Goal: Transaction & Acquisition: Download file/media

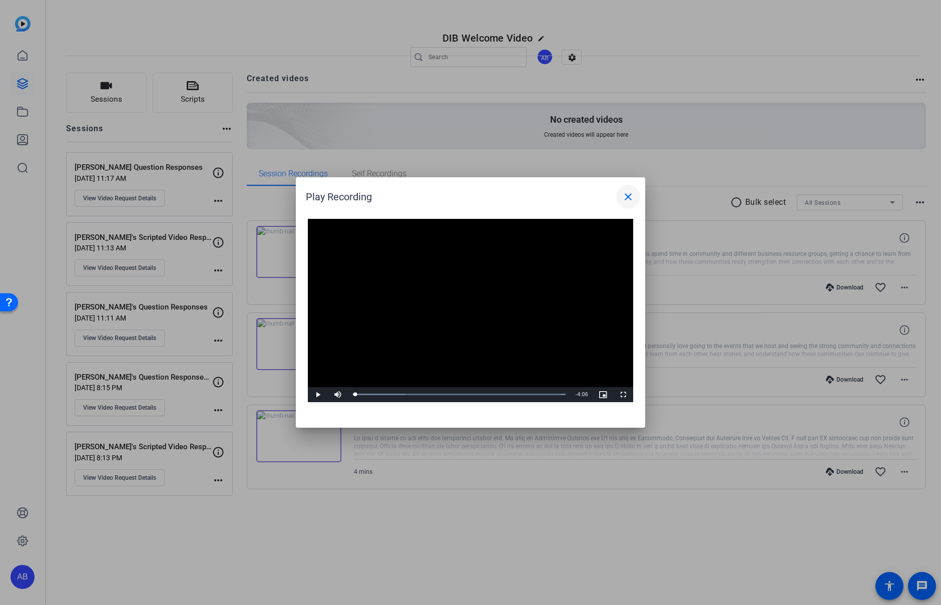
click at [625, 197] on mat-icon "close" at bounding box center [628, 197] width 12 height 12
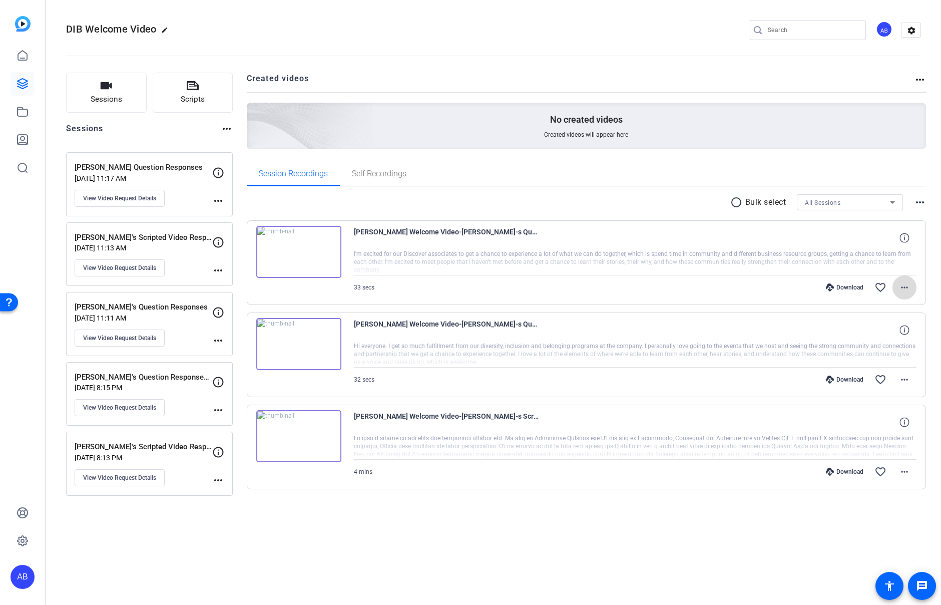
click at [904, 289] on mat-icon "more_horiz" at bounding box center [905, 287] width 12 height 12
click at [891, 333] on span "Download MP4" at bounding box center [879, 333] width 60 height 12
click at [919, 81] on mat-icon "more_horiz" at bounding box center [920, 80] width 12 height 12
click at [922, 76] on div at bounding box center [470, 302] width 941 height 605
click at [909, 33] on mat-icon "settings" at bounding box center [912, 30] width 20 height 15
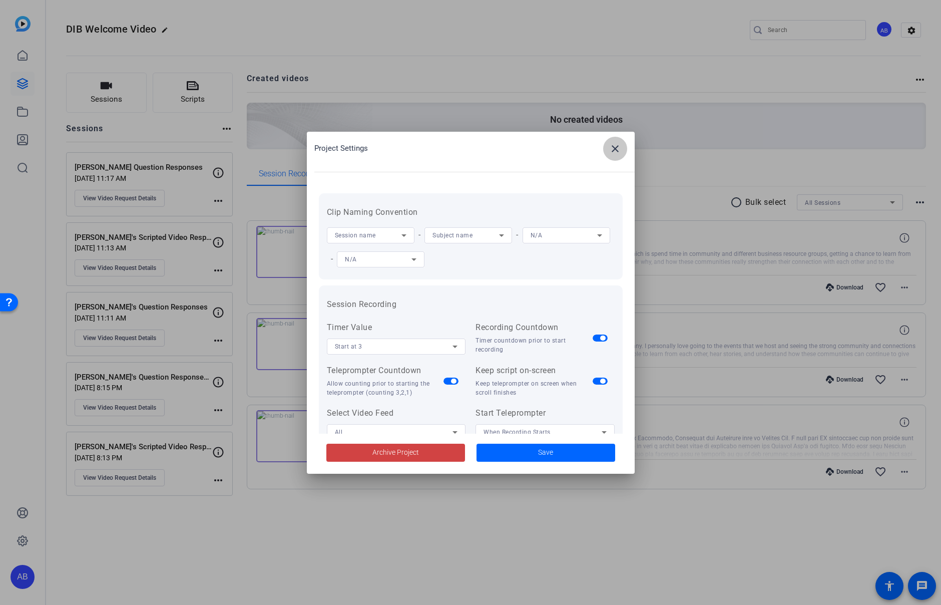
drag, startPoint x: 619, startPoint y: 152, endPoint x: 521, endPoint y: 171, distance: 100.6
click at [619, 152] on mat-icon "close" at bounding box center [615, 149] width 12 height 12
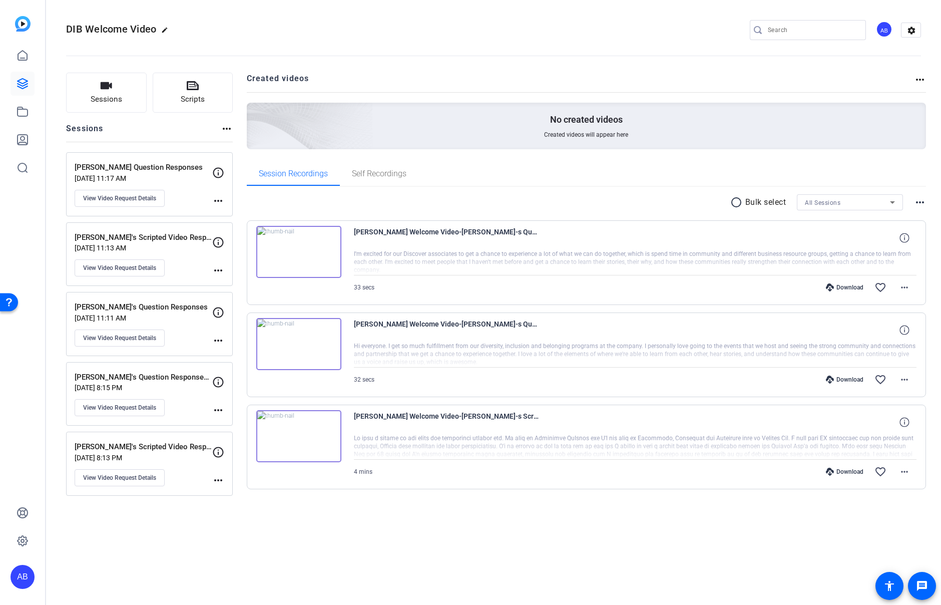
click at [918, 199] on mat-icon "more_horiz" at bounding box center [920, 202] width 12 height 12
click at [918, 199] on div at bounding box center [470, 302] width 941 height 605
drag, startPoint x: 778, startPoint y: 480, endPoint x: 790, endPoint y: 479, distance: 11.6
click at [778, 480] on div "Download favorite_border more_horiz" at bounding box center [720, 472] width 394 height 24
click at [842, 471] on div "Download" at bounding box center [845, 472] width 48 height 8
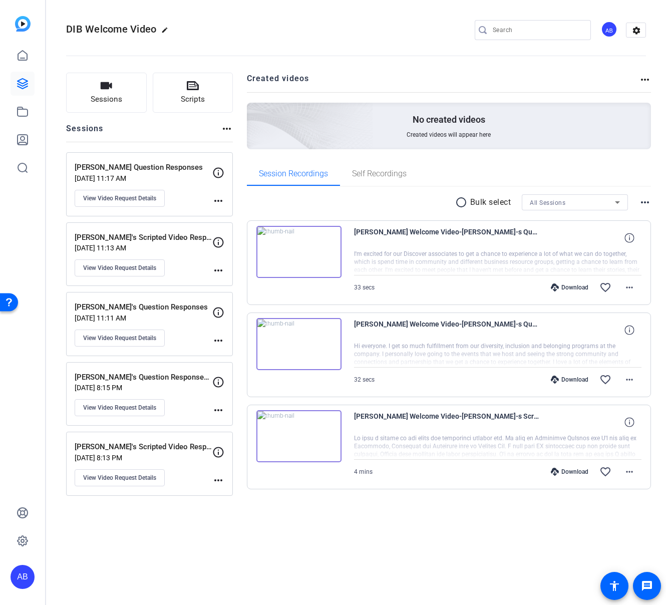
drag, startPoint x: 509, startPoint y: 522, endPoint x: 556, endPoint y: 513, distance: 48.3
click at [536, 517] on div "Sessions Scripts Sessions more_horiz [PERSON_NAME] Question Responses [DATE] 11…" at bounding box center [356, 297] width 620 height 474
click at [630, 470] on mat-icon "more_horiz" at bounding box center [629, 472] width 12 height 12
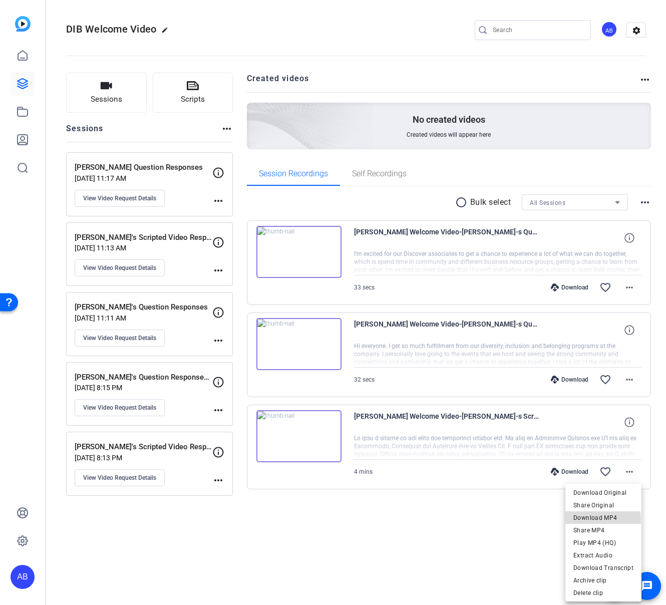
click at [598, 519] on span "Download MP4" at bounding box center [603, 518] width 60 height 12
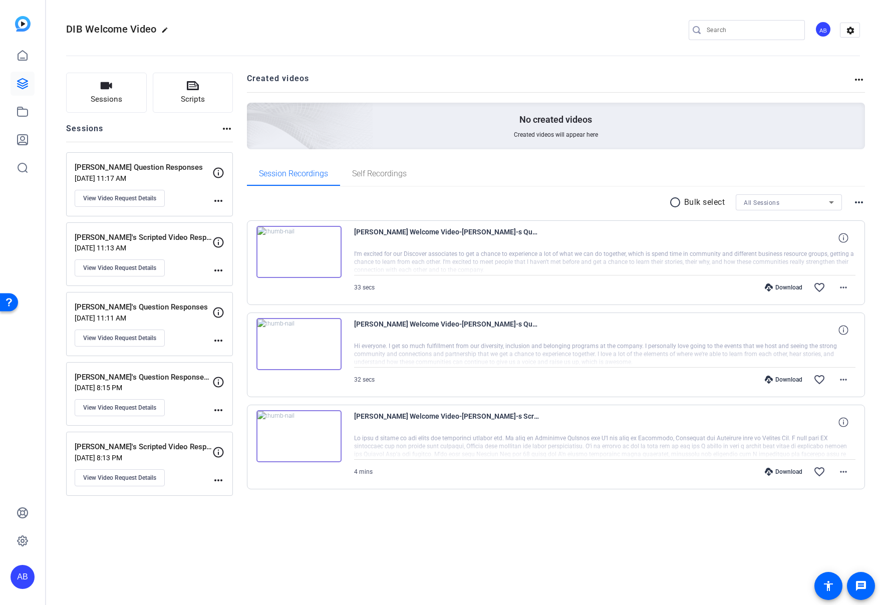
click at [190, 192] on div "[PERSON_NAME] Question Responses [DATE] 11:17 AM View Video Request Details" at bounding box center [144, 184] width 138 height 45
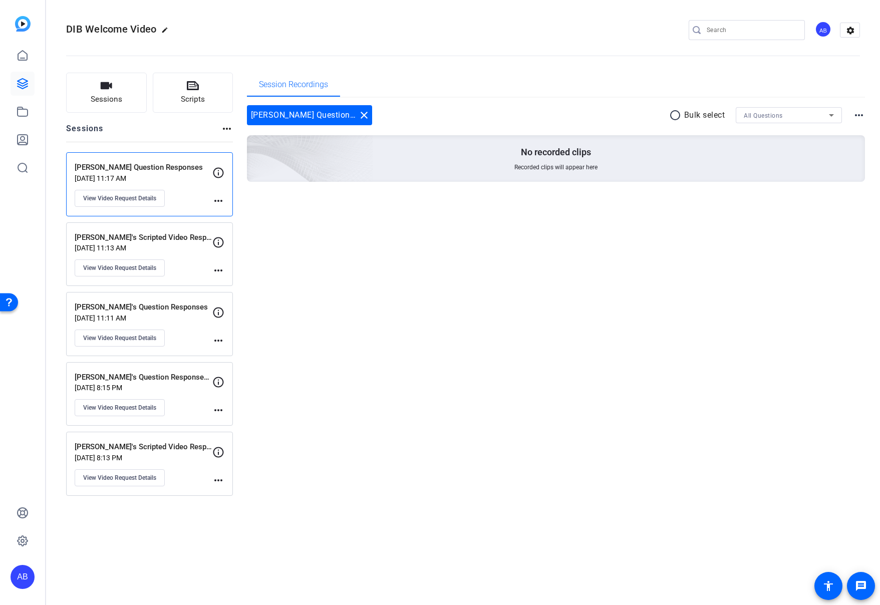
click at [187, 265] on div "[PERSON_NAME]'s Scripted Video Response [DATE] 11:13 AM View Video Request Deta…" at bounding box center [144, 254] width 138 height 45
click at [189, 177] on p "[DATE] 11:17 AM" at bounding box center [144, 178] width 138 height 8
click at [220, 201] on mat-icon "more_horiz" at bounding box center [218, 201] width 12 height 12
click at [176, 203] on div at bounding box center [440, 302] width 880 height 605
drag, startPoint x: 175, startPoint y: 190, endPoint x: 158, endPoint y: 196, distance: 18.2
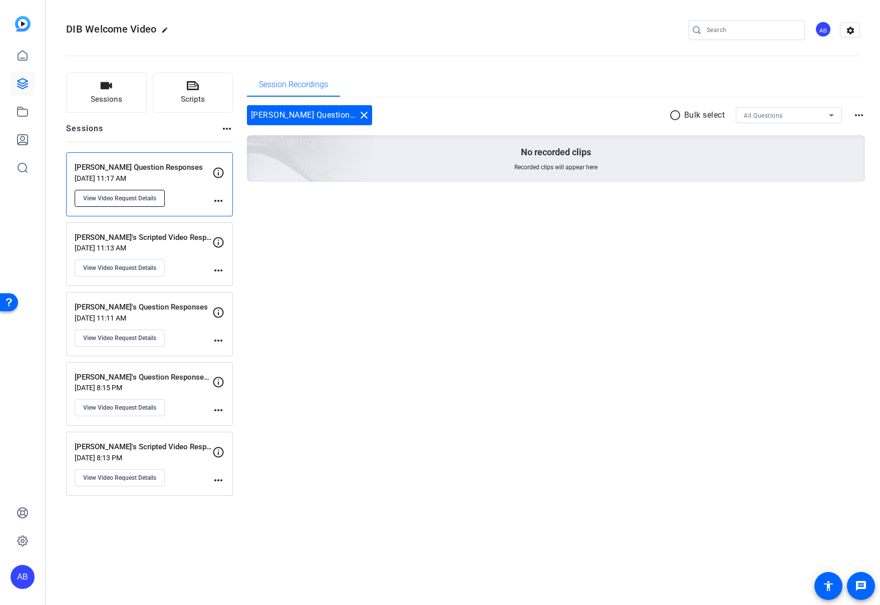
click at [175, 190] on div "[PERSON_NAME] Question Responses [DATE] 11:17 AM View Video Request Details" at bounding box center [144, 184] width 138 height 45
click at [146, 200] on span "View Video Request Details" at bounding box center [119, 198] width 73 height 8
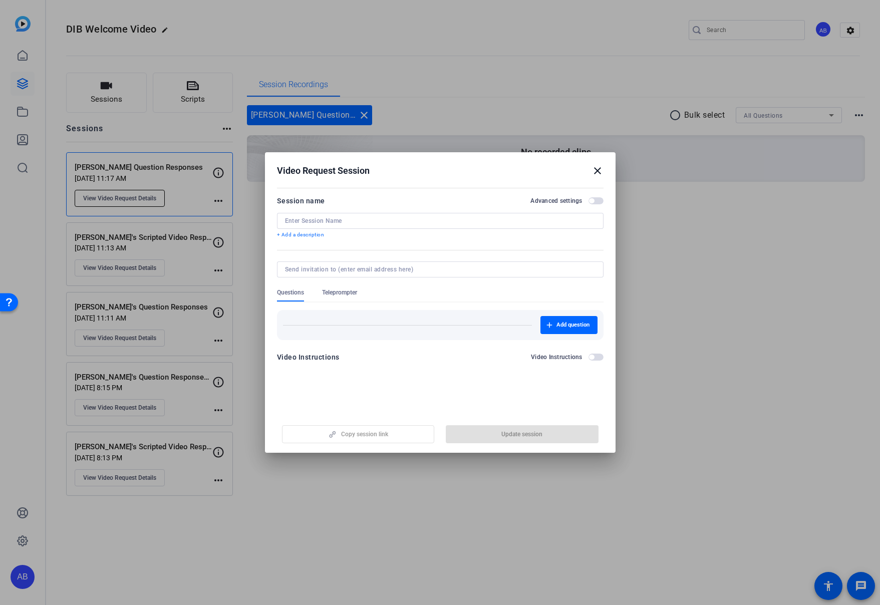
type input "[PERSON_NAME] Question Responses"
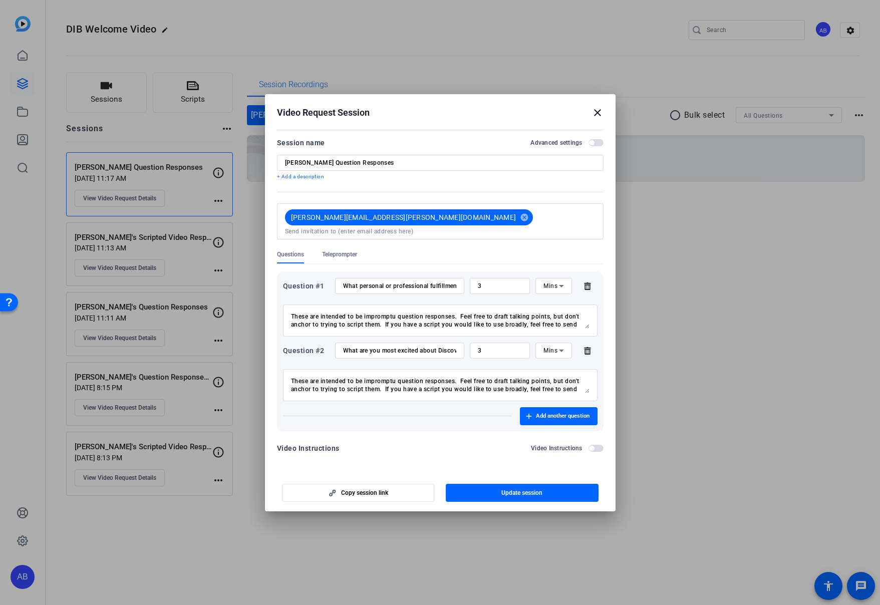
click at [595, 119] on mat-icon "close" at bounding box center [597, 113] width 12 height 12
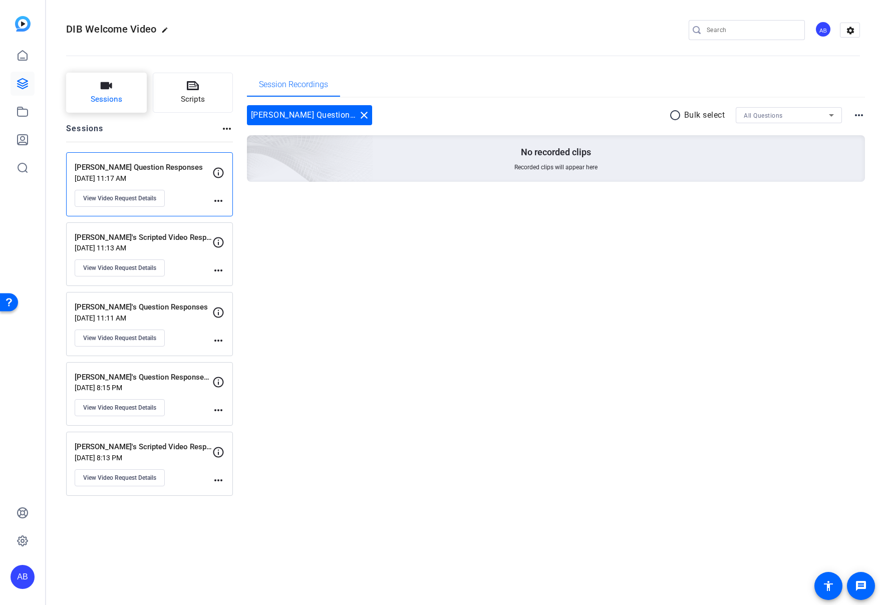
click at [95, 90] on button "Sessions" at bounding box center [106, 93] width 81 height 40
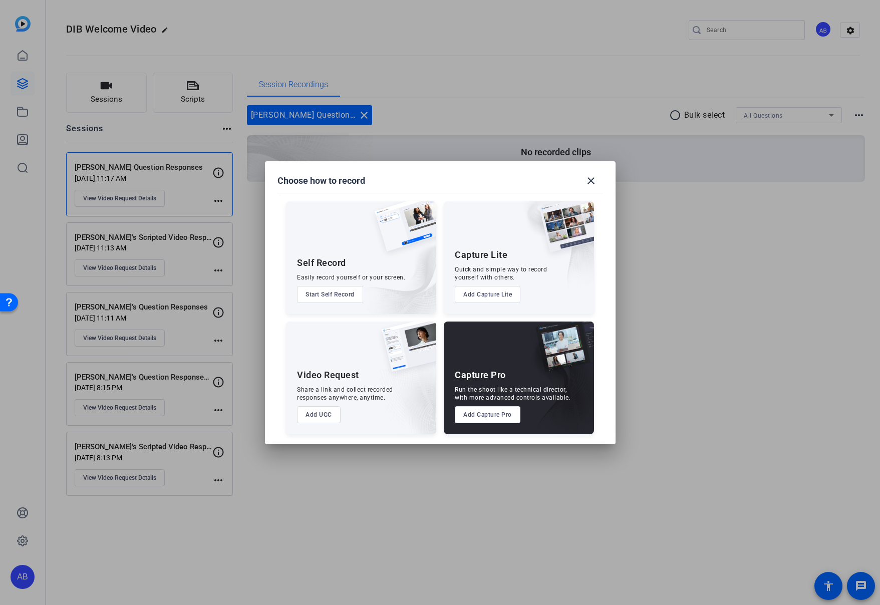
click at [333, 415] on button "Add UGC" at bounding box center [319, 414] width 44 height 17
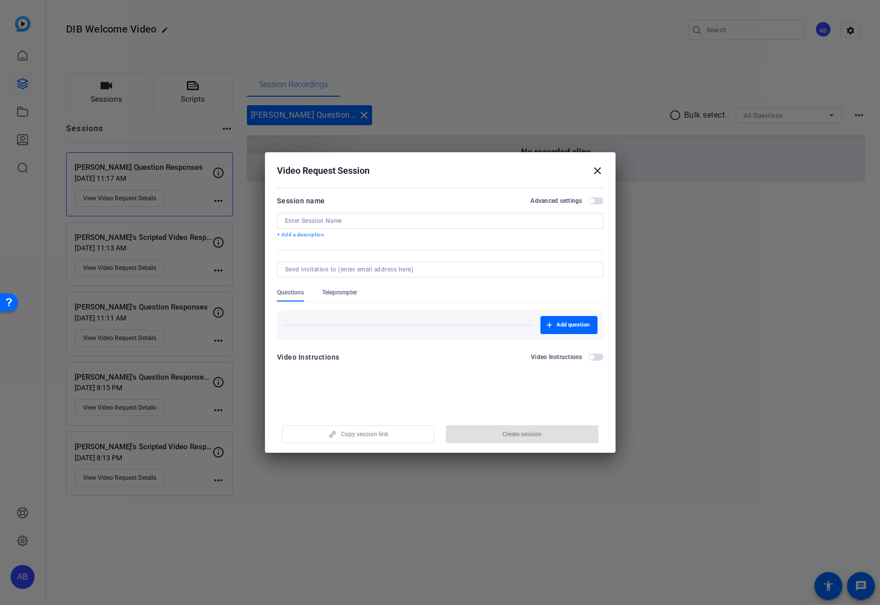
drag, startPoint x: 328, startPoint y: 226, endPoint x: 329, endPoint y: 220, distance: 6.1
click at [328, 226] on div at bounding box center [440, 221] width 310 height 16
click at [329, 220] on input at bounding box center [440, 221] width 310 height 8
type input "[PERSON_NAME] Scripted Responses"
click at [331, 271] on input at bounding box center [438, 269] width 306 height 8
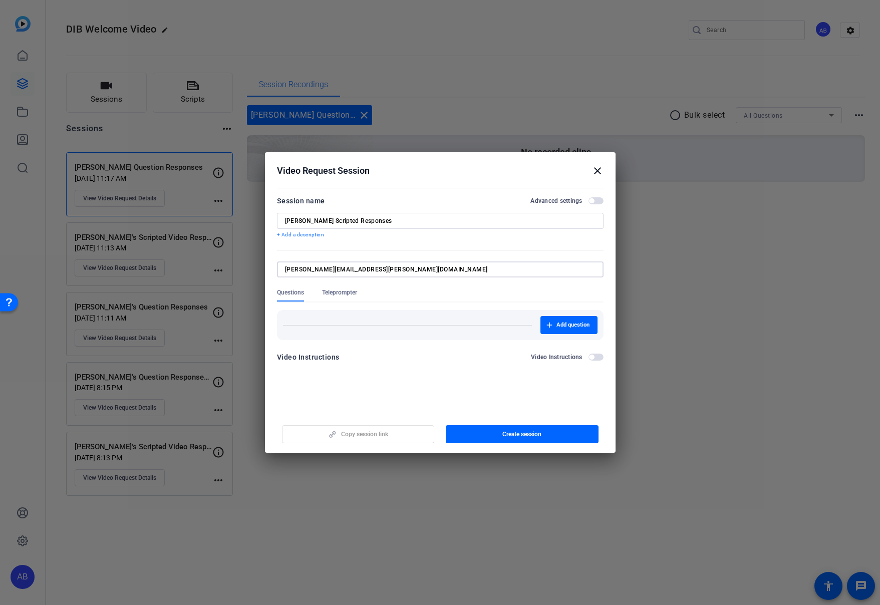
type input "[PERSON_NAME][EMAIL_ADDRESS][PERSON_NAME][DOMAIN_NAME]"
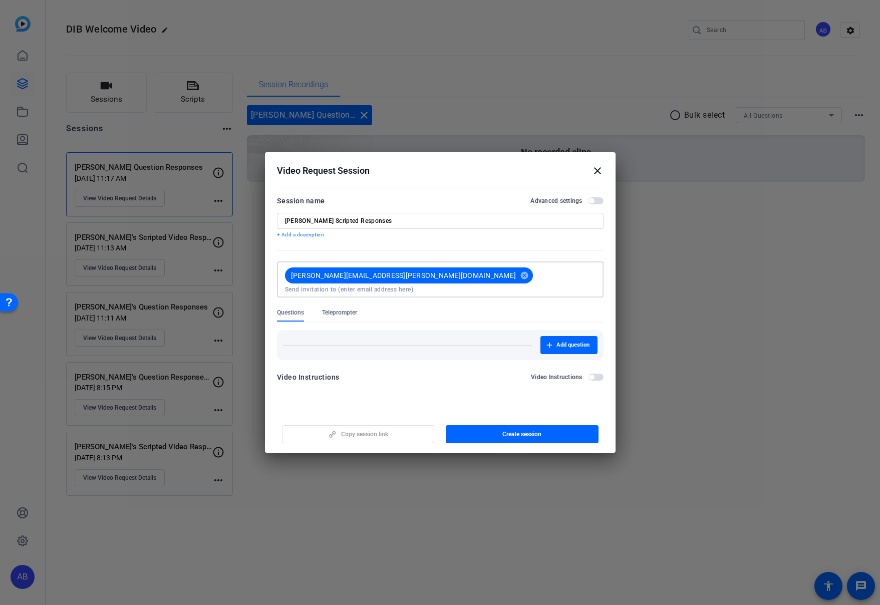
click at [347, 308] on span "Teleprompter" at bounding box center [339, 312] width 35 height 8
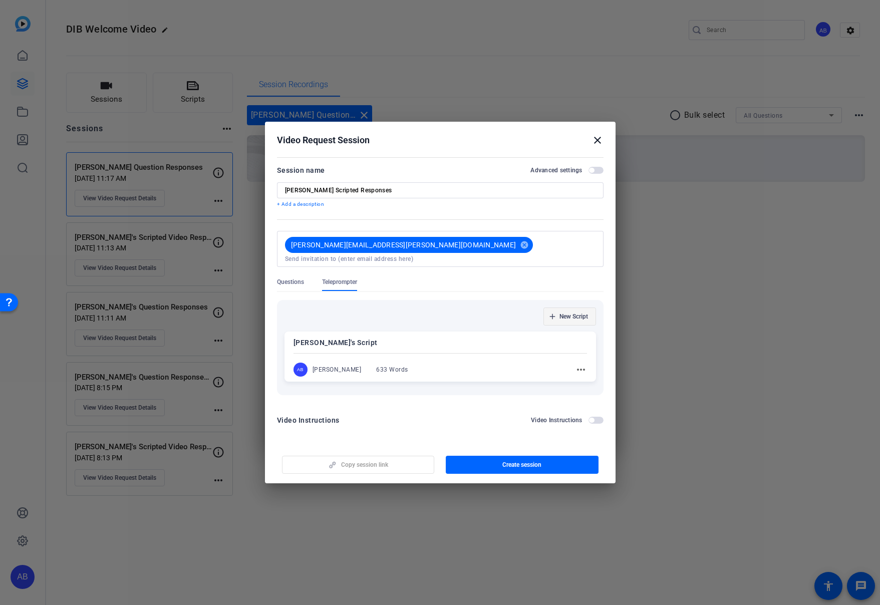
click at [573, 313] on span "New Script" at bounding box center [573, 316] width 29 height 8
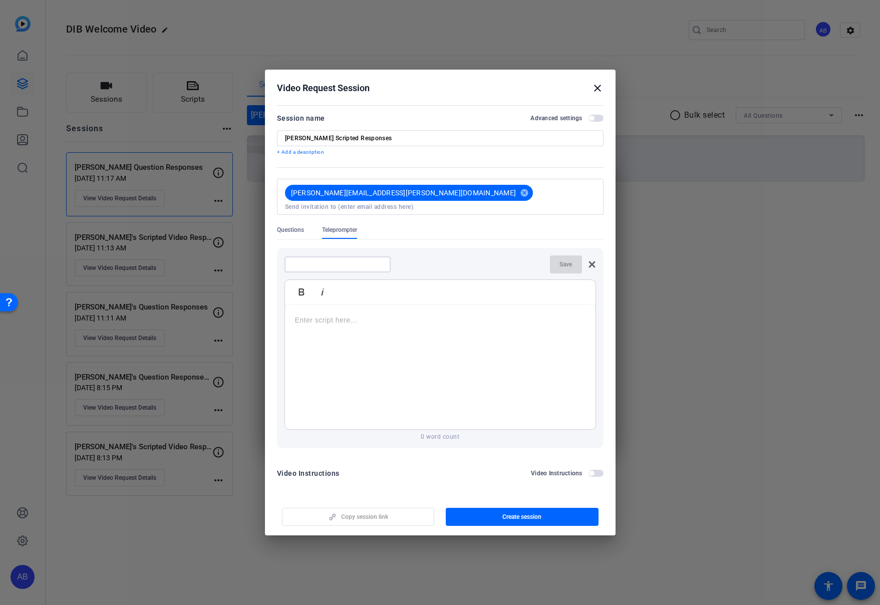
click at [343, 262] on input at bounding box center [337, 264] width 90 height 8
type input "[PERSON_NAME]"
click at [344, 314] on p at bounding box center [440, 319] width 290 height 11
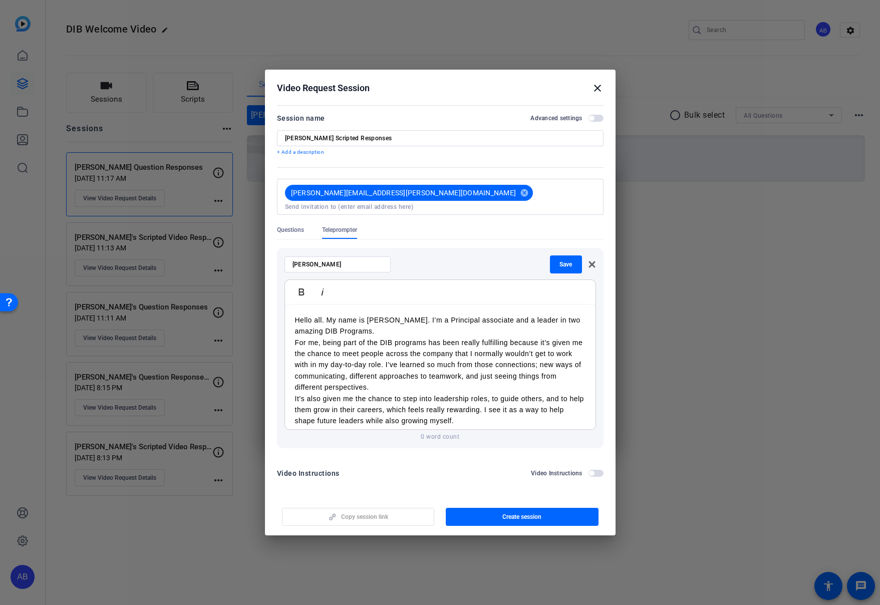
click at [385, 328] on p "Hello all. My name is [PERSON_NAME]. I’m a Principal associate and a leader in …" at bounding box center [440, 325] width 290 height 23
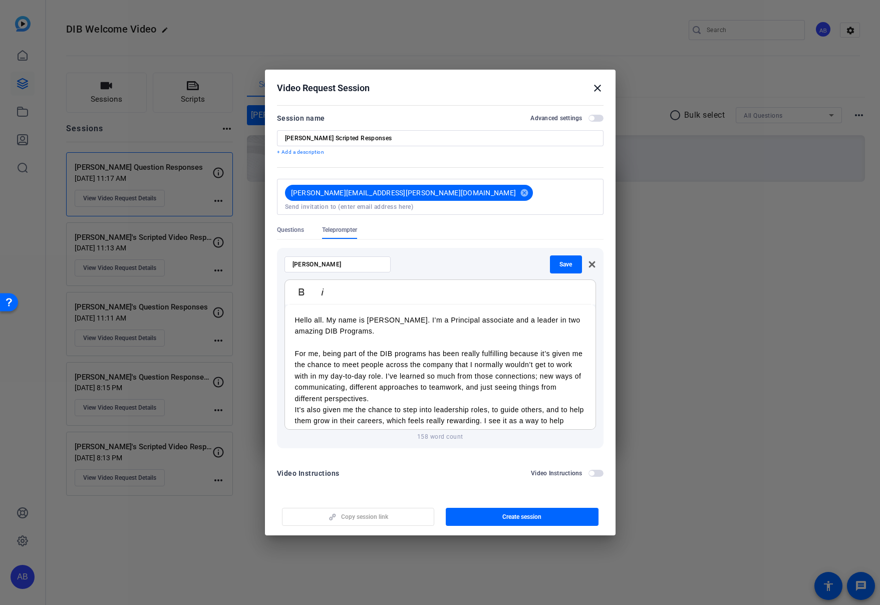
drag, startPoint x: 324, startPoint y: 326, endPoint x: 371, endPoint y: 328, distance: 46.6
click at [371, 328] on p "Hello all. My name is [PERSON_NAME]. I’m a Principal associate and a leader in …" at bounding box center [440, 325] width 290 height 23
click at [378, 404] on p "It’s also given me the chance to step into leadership roles, to guide others, a…" at bounding box center [440, 421] width 290 height 34
click at [425, 349] on p "For me, being part of the DIB programs has been really fulfilling because it’s …" at bounding box center [440, 376] width 290 height 56
click at [448, 397] on p "For me, being part of the BRGs and DIB programming has been really fulfilling b…" at bounding box center [440, 376] width 290 height 56
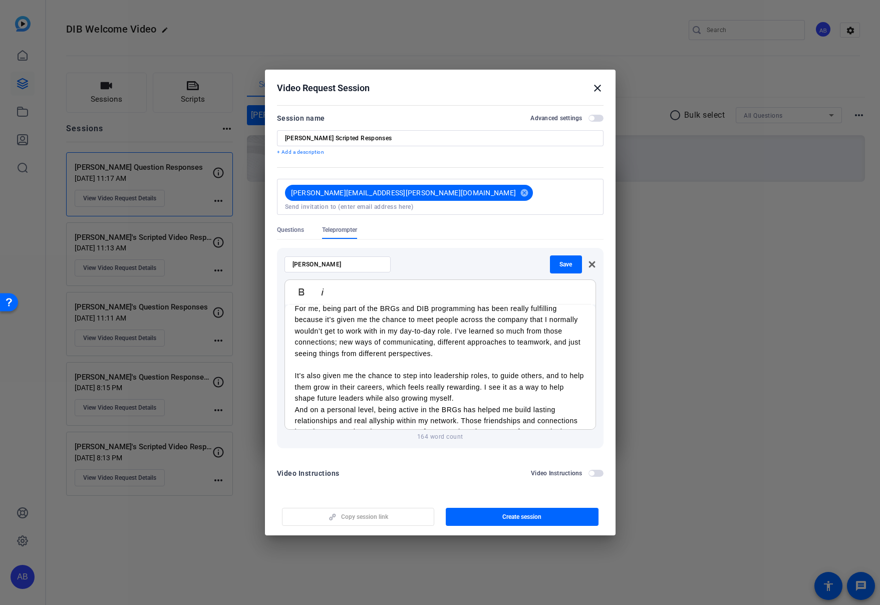
scroll to position [63, 0]
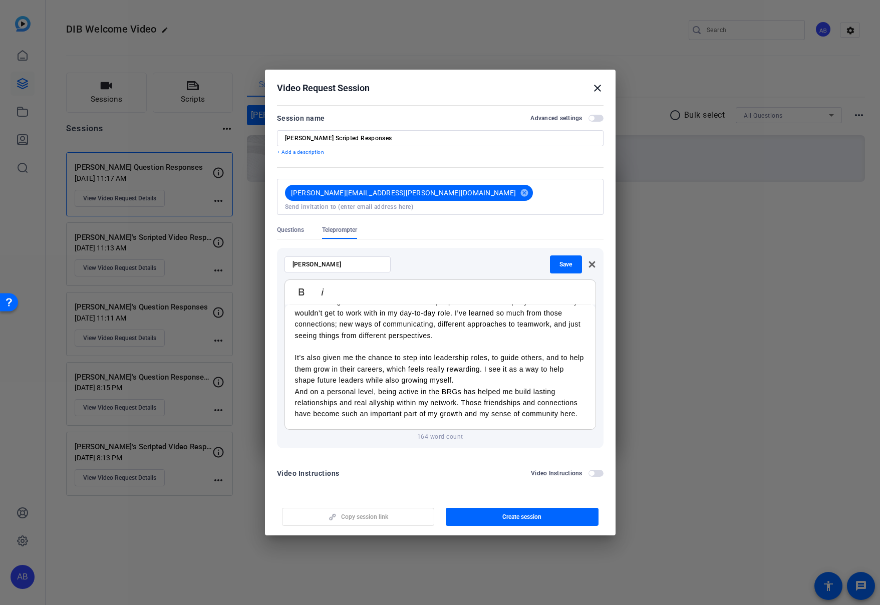
click at [458, 376] on p "It’s also given me the chance to step into leadership roles, to guide others, a…" at bounding box center [440, 369] width 290 height 34
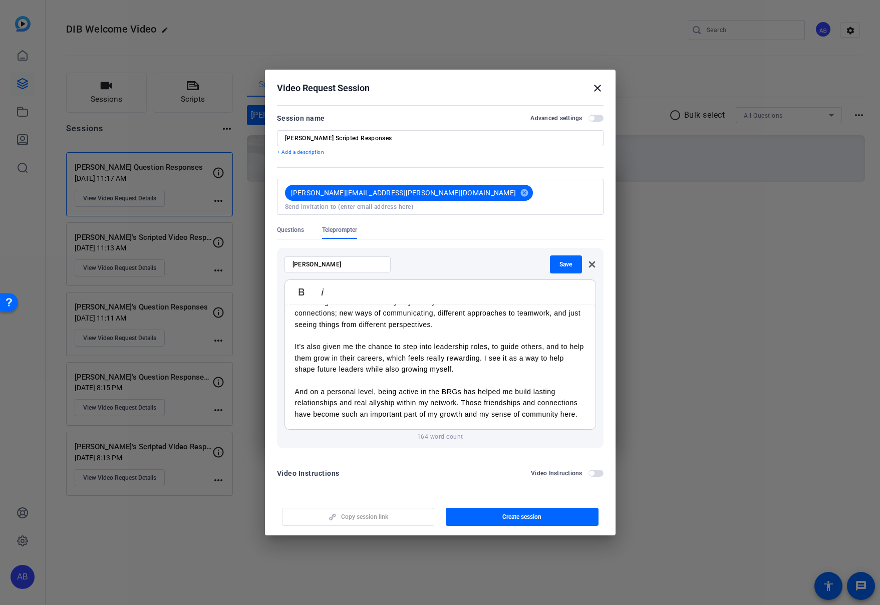
click at [584, 411] on p "And on a personal level, being active in the BRGs has helped me build lasting r…" at bounding box center [440, 403] width 290 height 34
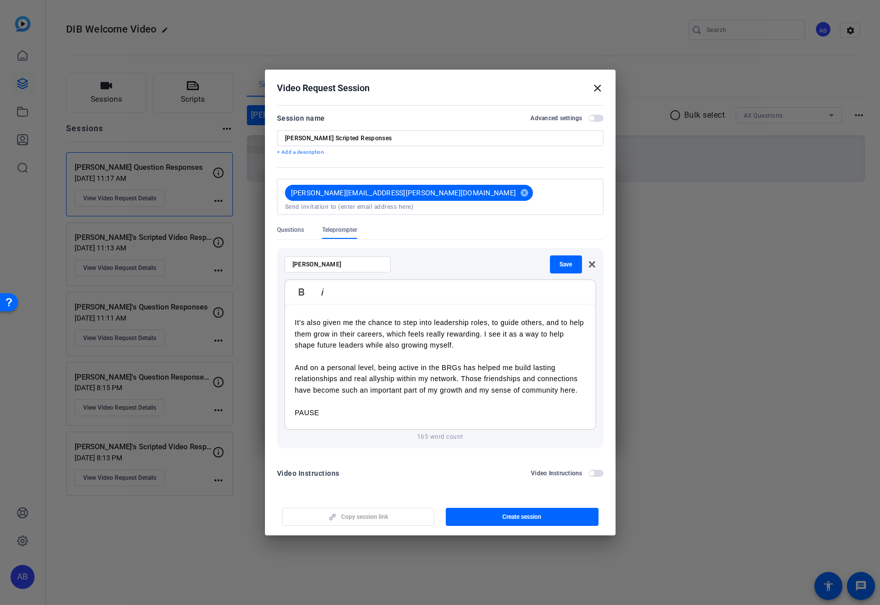
scroll to position [109, 0]
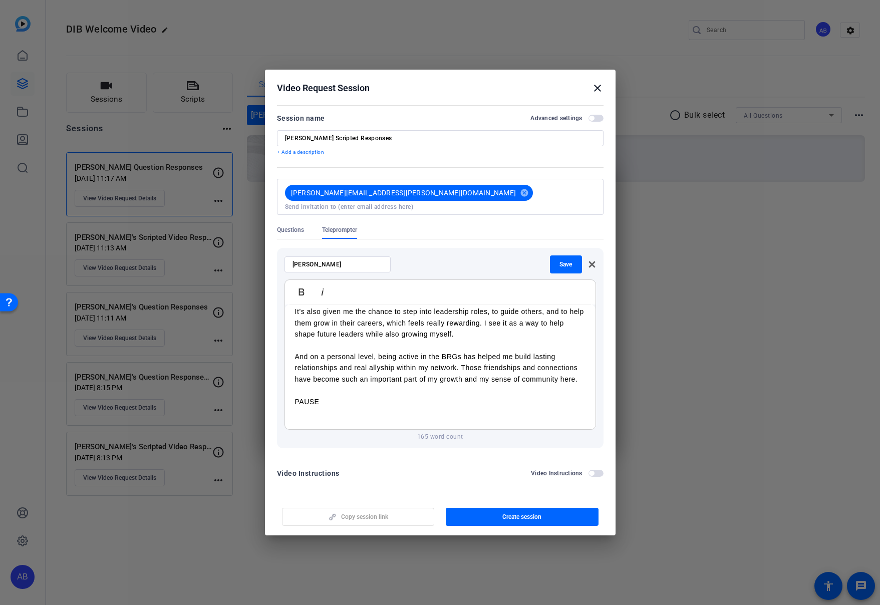
drag, startPoint x: 337, startPoint y: 412, endPoint x: 333, endPoint y: 417, distance: 6.1
click at [333, 417] on div "Hello all. My name is [PERSON_NAME]. I’m a Principal associate who has played a…" at bounding box center [440, 317] width 310 height 244
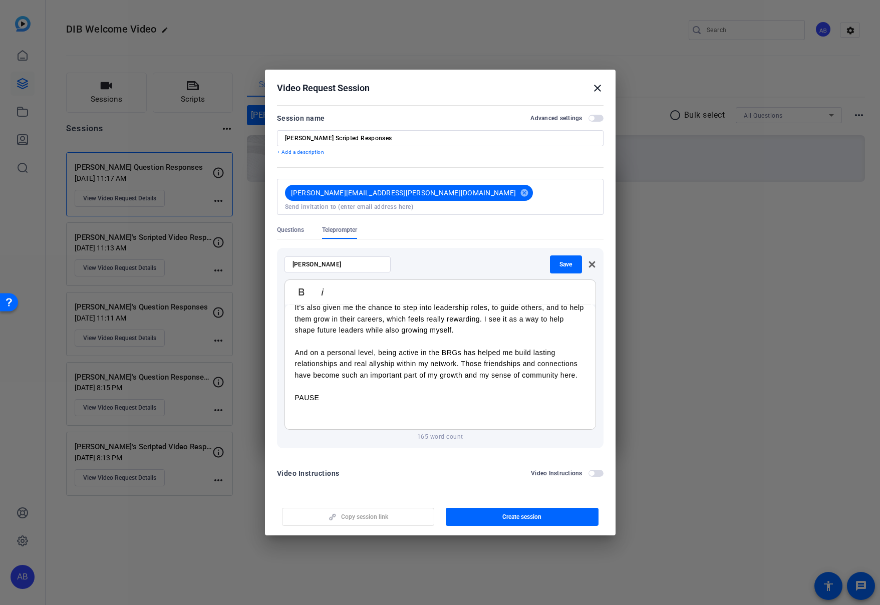
click at [321, 408] on p at bounding box center [440, 408] width 290 height 11
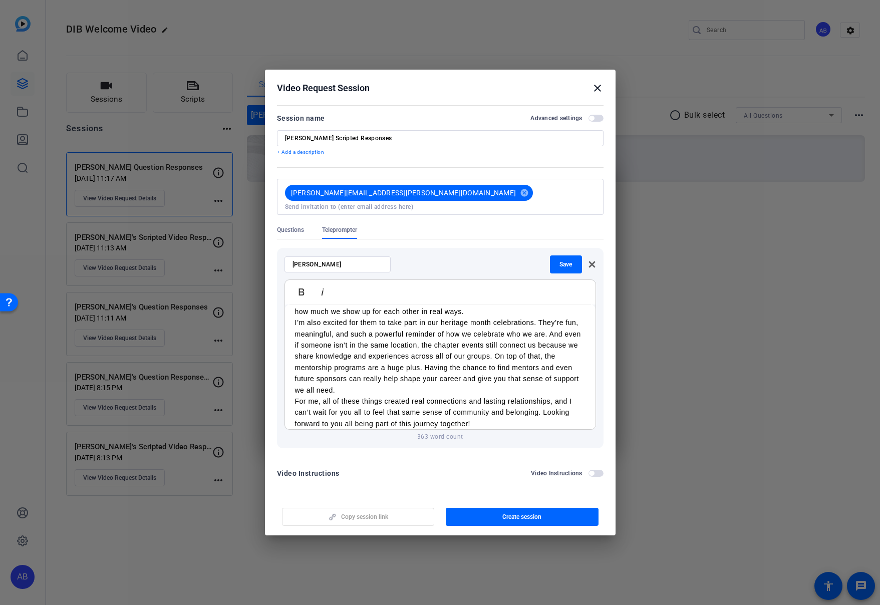
scroll to position [181, 0]
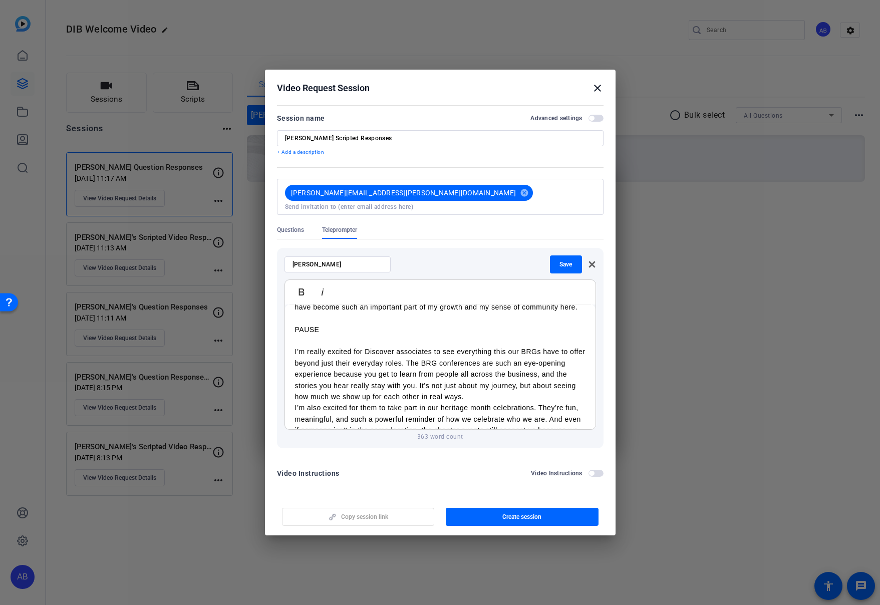
click at [468, 391] on p "I’m really excited for Discover associates to see everything this our BRGs have…" at bounding box center [440, 374] width 290 height 56
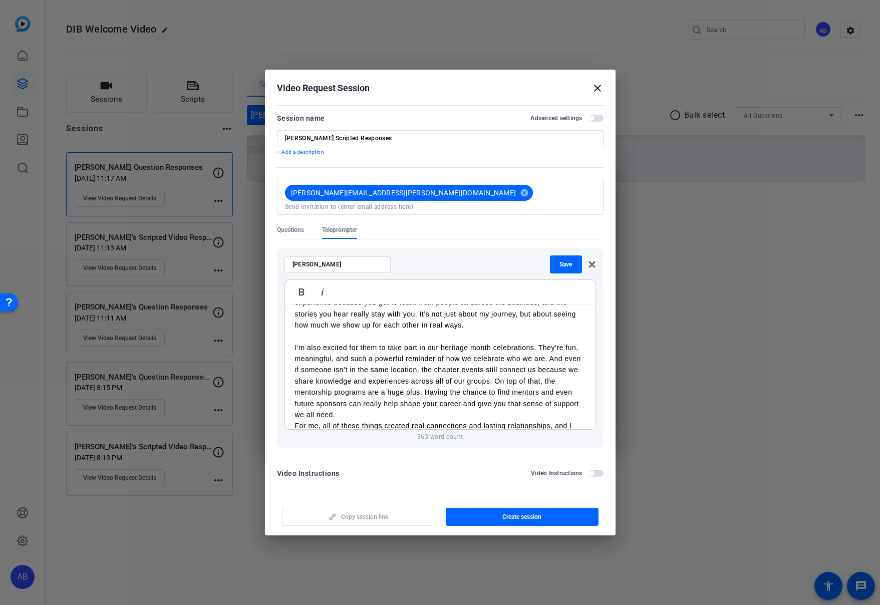
scroll to position [254, 0]
click at [374, 408] on p "I’m also excited for them to take part in our heritage month celebrations. They…" at bounding box center [440, 380] width 290 height 79
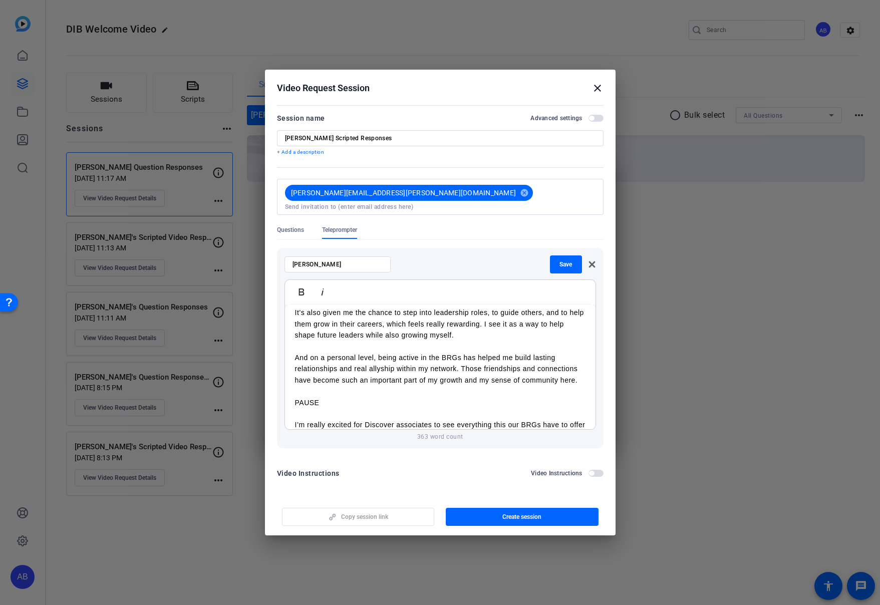
scroll to position [122, 0]
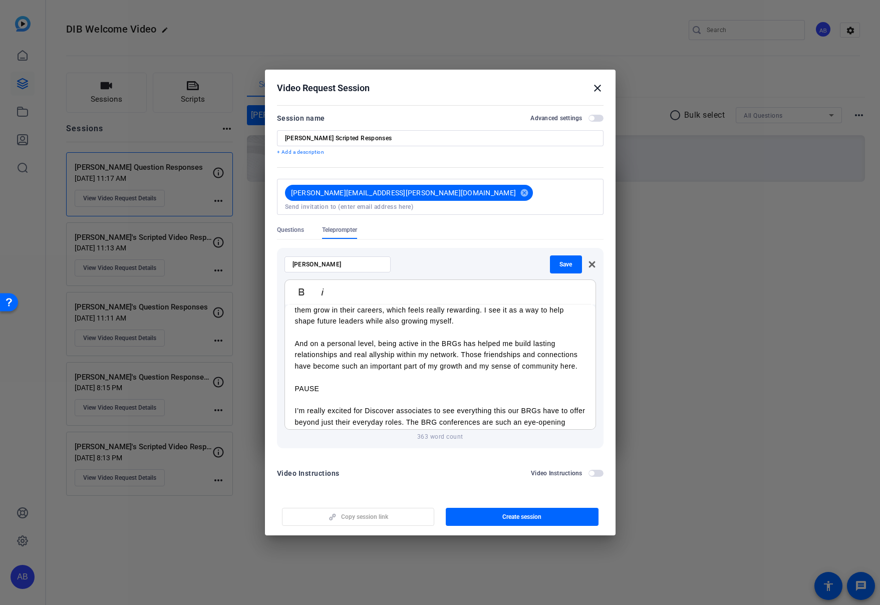
drag, startPoint x: 311, startPoint y: 385, endPoint x: 287, endPoint y: 385, distance: 24.0
click at [287, 385] on div "Hello all. My name is [PERSON_NAME]. I’m a Principal associate who has played a…" at bounding box center [440, 399] width 310 height 435
click at [301, 288] on icon "button" at bounding box center [301, 291] width 6 height 7
click at [344, 388] on p "PAUSE" at bounding box center [440, 388] width 290 height 11
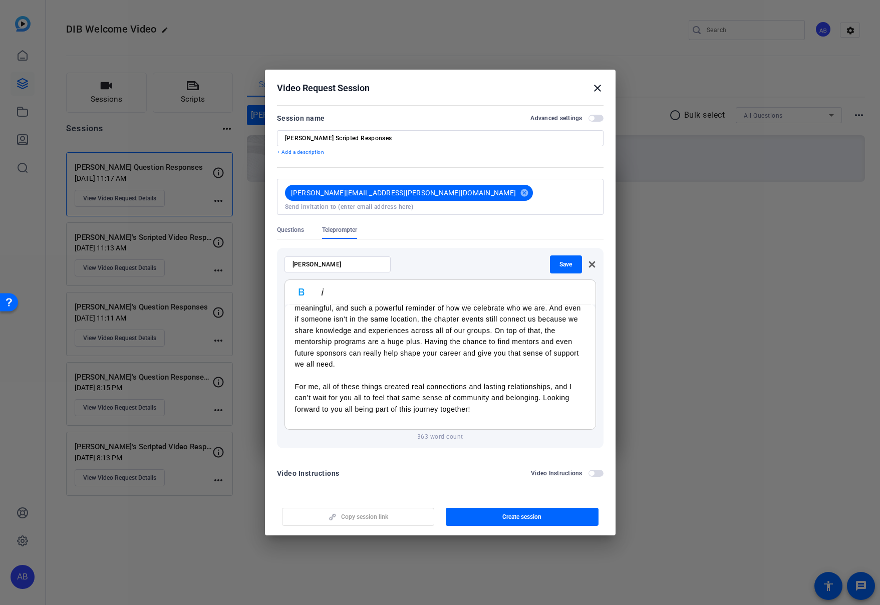
scroll to position [309, 0]
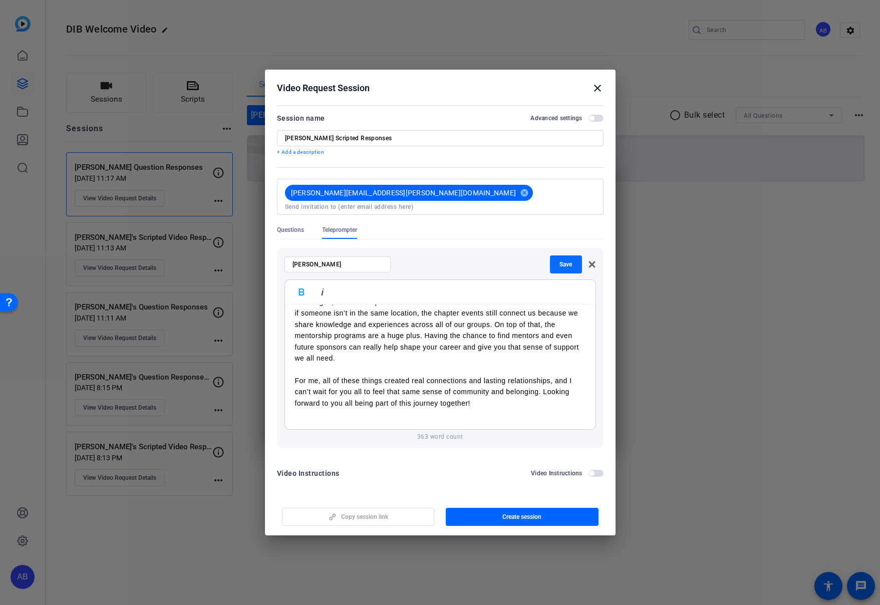
click at [570, 260] on span "Save" at bounding box center [565, 264] width 13 height 8
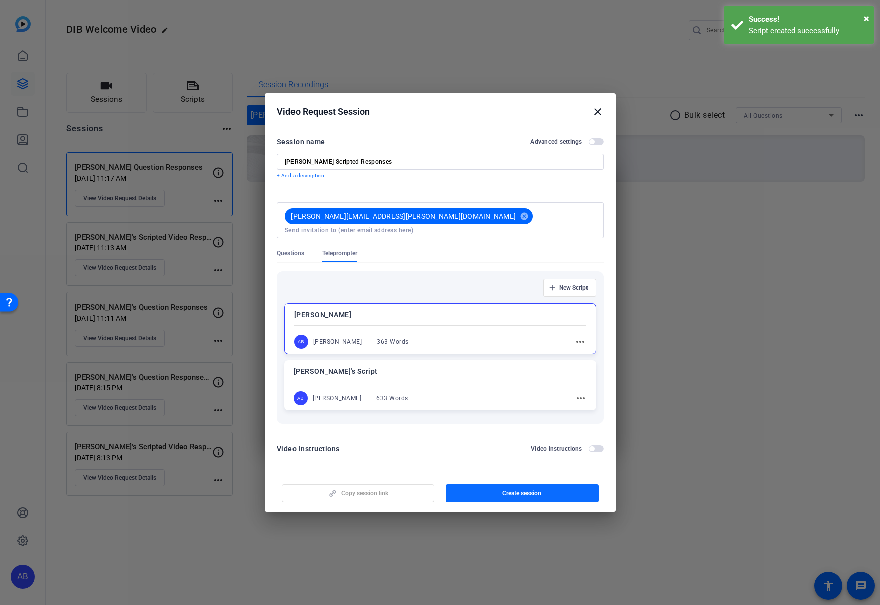
click at [482, 492] on span "button" at bounding box center [522, 493] width 153 height 24
click at [390, 494] on span "button" at bounding box center [358, 493] width 152 height 24
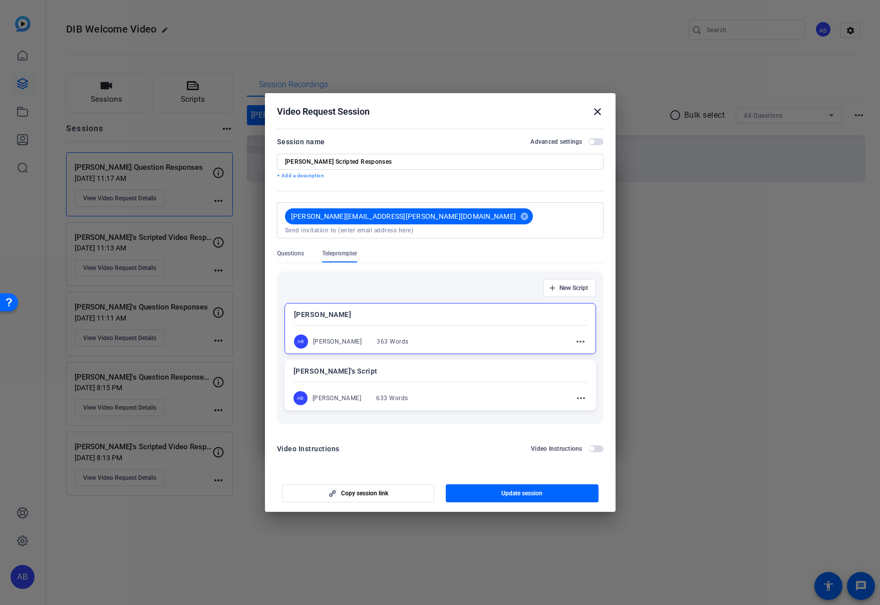
click at [598, 116] on mat-icon "close" at bounding box center [597, 112] width 12 height 12
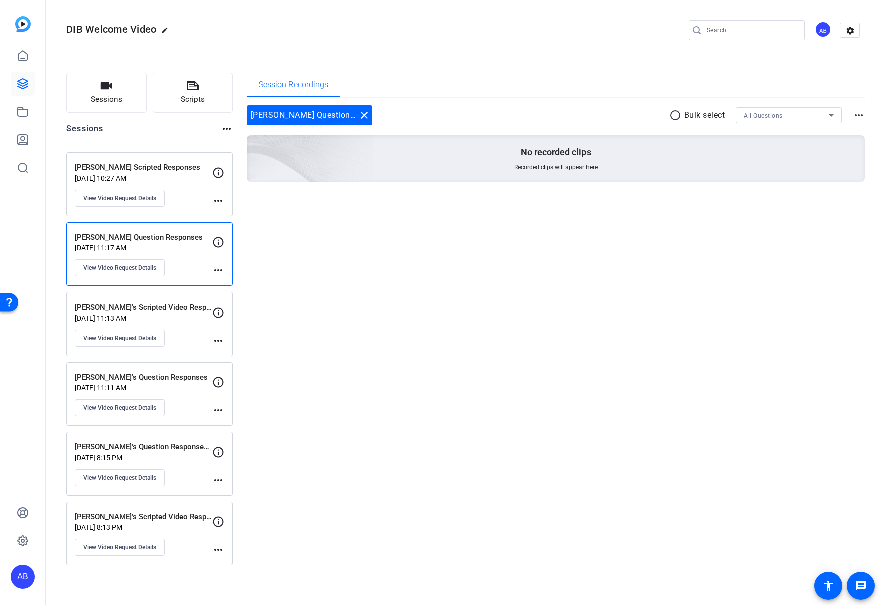
click at [191, 246] on p "[DATE] 11:17 AM" at bounding box center [144, 248] width 138 height 8
click at [156, 269] on span "View Video Request Details" at bounding box center [119, 268] width 73 height 8
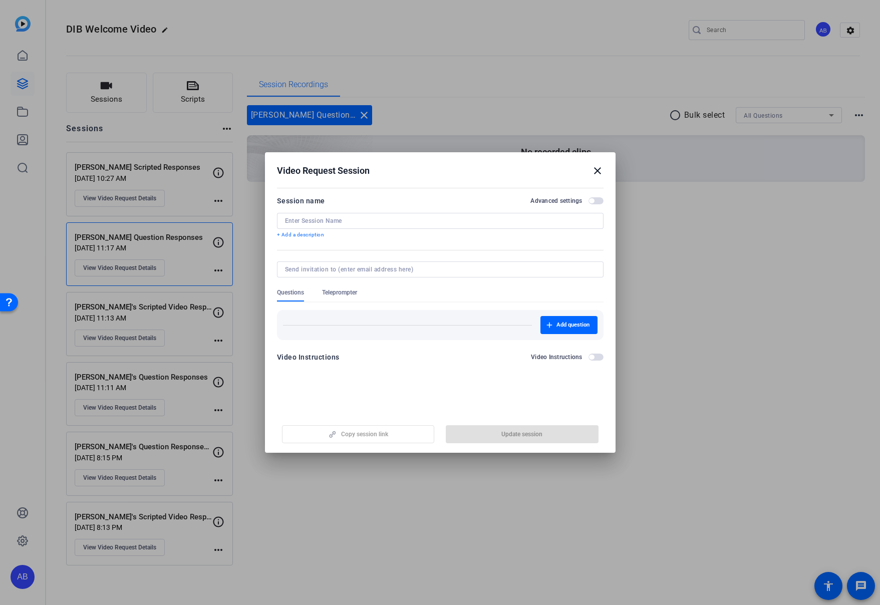
type input "[PERSON_NAME] Question Responses"
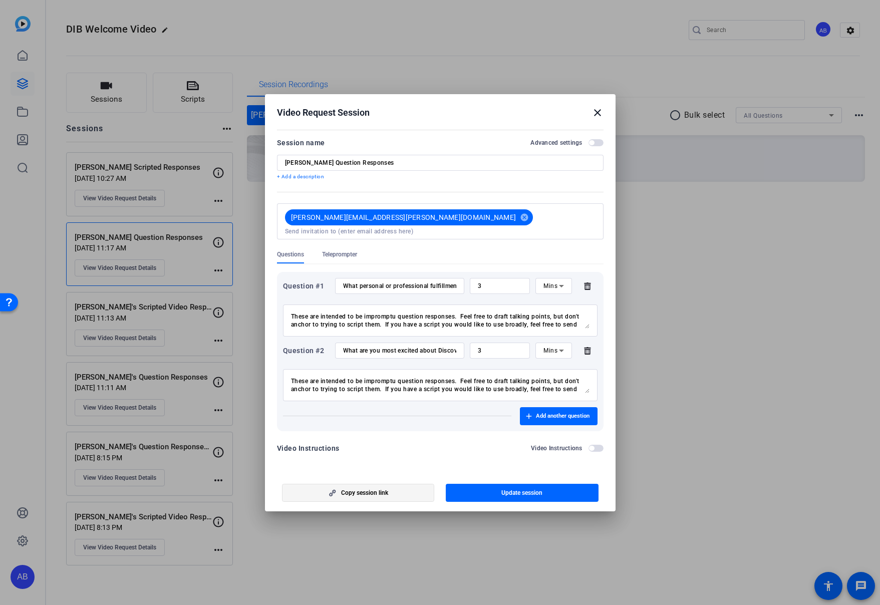
click at [368, 490] on span "Copy session link" at bounding box center [364, 493] width 47 height 8
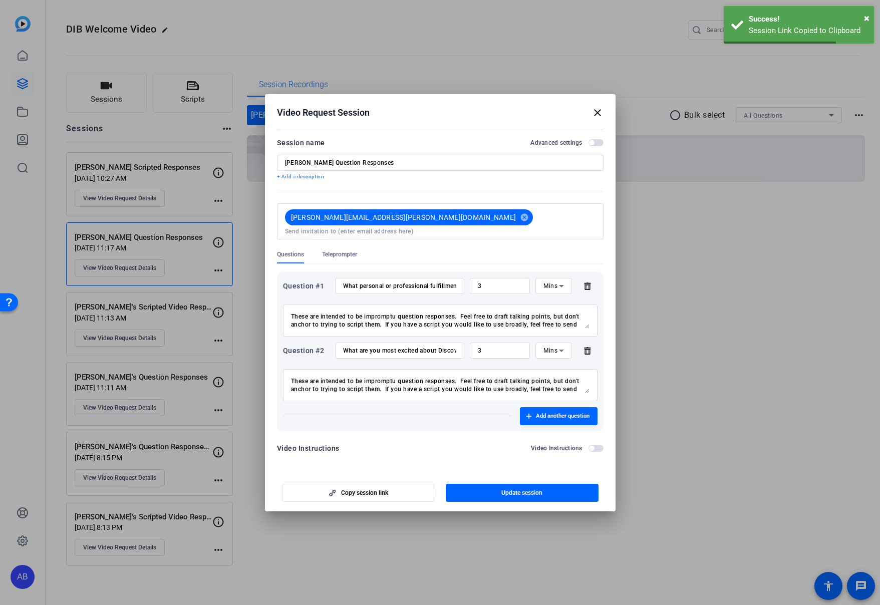
click at [595, 115] on mat-icon "close" at bounding box center [597, 113] width 12 height 12
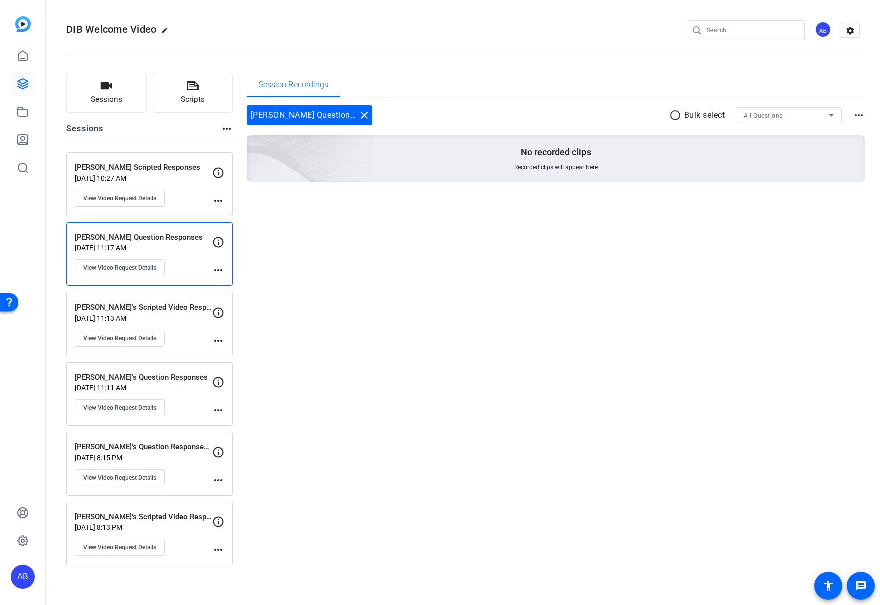
click at [187, 478] on div "[PERSON_NAME]'s Question Responses Recordings [DATE] 8:15 PM View Video Request…" at bounding box center [144, 463] width 138 height 45
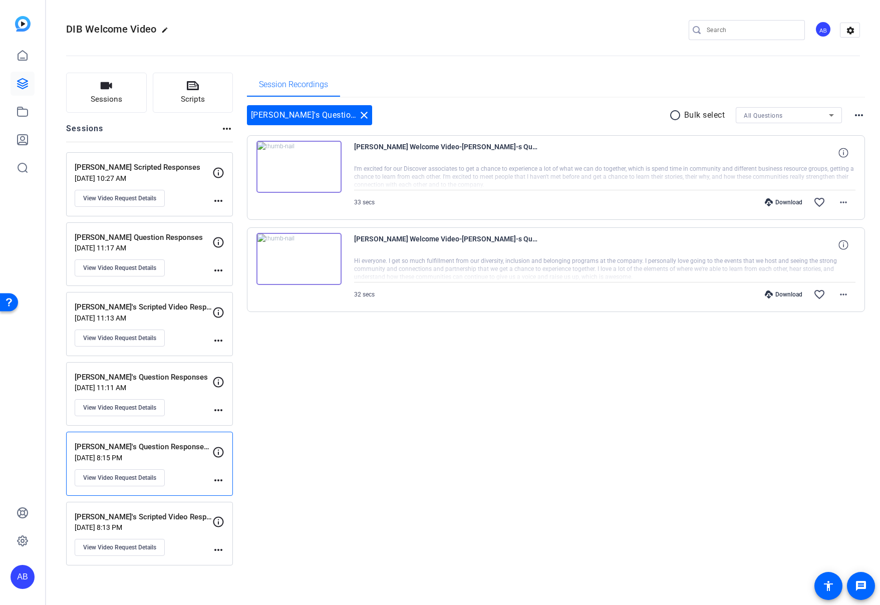
click at [190, 543] on div "[PERSON_NAME]'s Scripted Video Response [DATE] 8:13 PM View Video Request Detai…" at bounding box center [144, 533] width 138 height 45
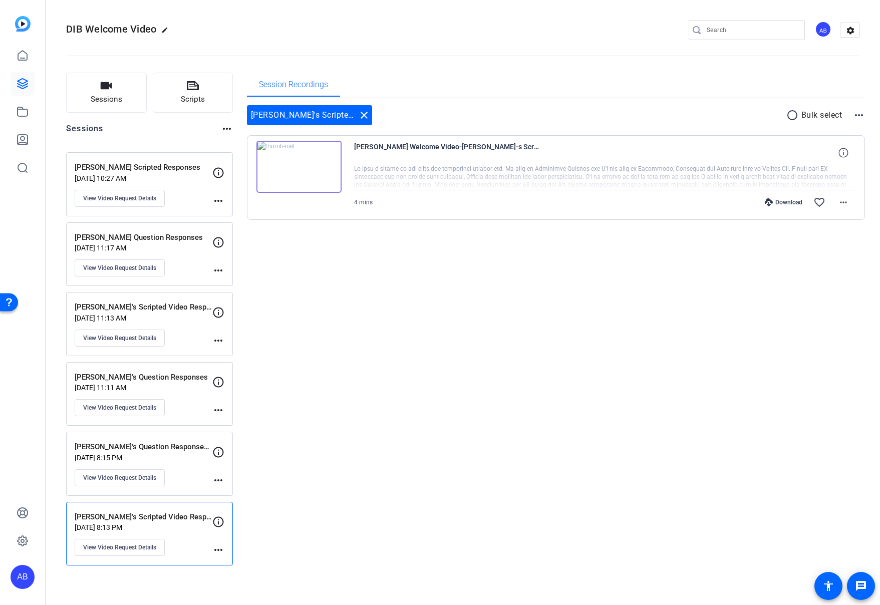
click at [176, 481] on div "[PERSON_NAME]'s Question Responses Recordings [DATE] 8:15 PM View Video Request…" at bounding box center [144, 463] width 138 height 45
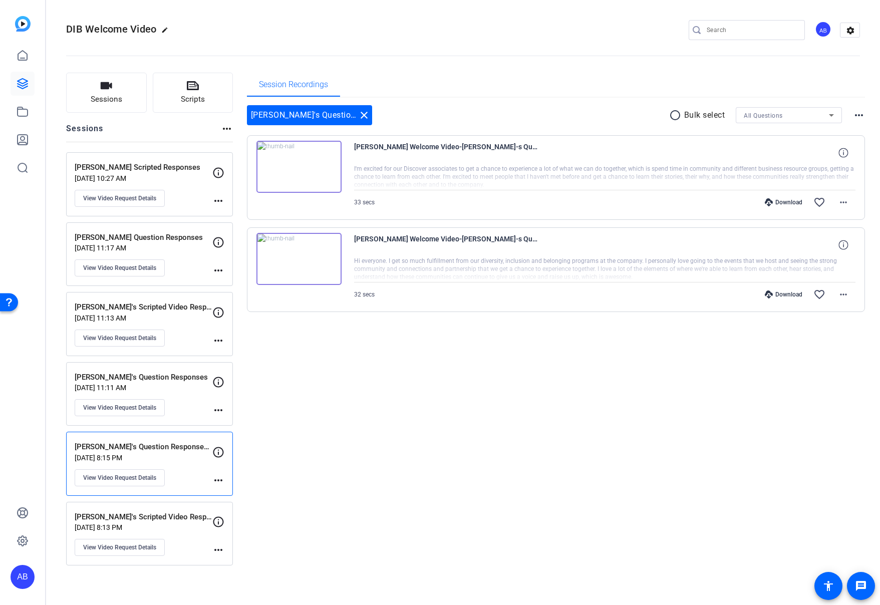
click at [787, 295] on div "Download" at bounding box center [784, 294] width 48 height 8
click at [846, 294] on mat-icon "more_horiz" at bounding box center [843, 294] width 12 height 12
click at [830, 340] on span "Download MP4" at bounding box center [817, 341] width 60 height 12
click at [502, 348] on div "Session Recordings [PERSON_NAME]'s Question Responses Recordings close radio_bu…" at bounding box center [556, 319] width 618 height 493
click at [842, 201] on mat-icon "more_horiz" at bounding box center [843, 202] width 12 height 12
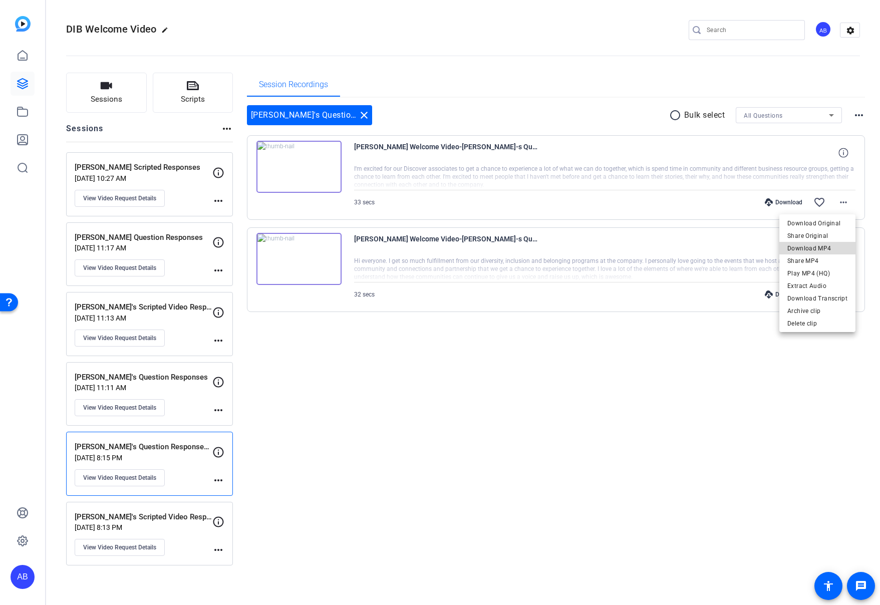
click at [819, 248] on span "Download MP4" at bounding box center [817, 248] width 60 height 12
